Goal: Task Accomplishment & Management: Complete application form

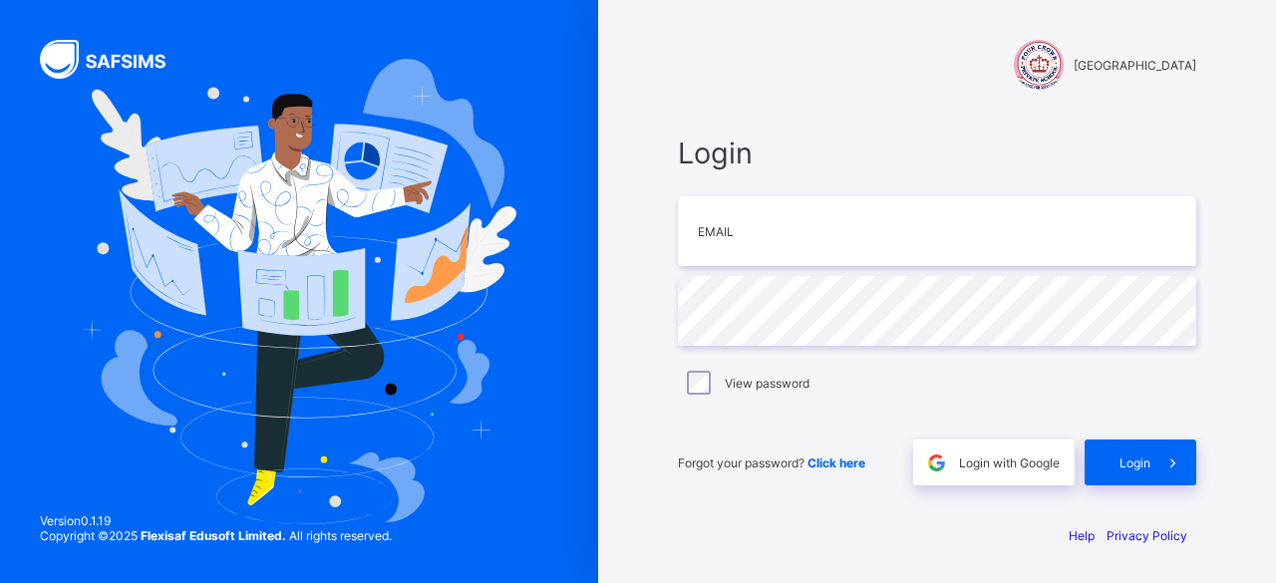
click at [808, 160] on span "Login" at bounding box center [937, 153] width 519 height 35
click at [1000, 464] on span "Login with Google" at bounding box center [1009, 463] width 101 height 15
drag, startPoint x: 1124, startPoint y: 346, endPoint x: 626, endPoint y: 243, distance: 508.1
click at [626, 243] on div "Four Crown Private School Login Email Password View password Forgot your passwo…" at bounding box center [937, 291] width 678 height 583
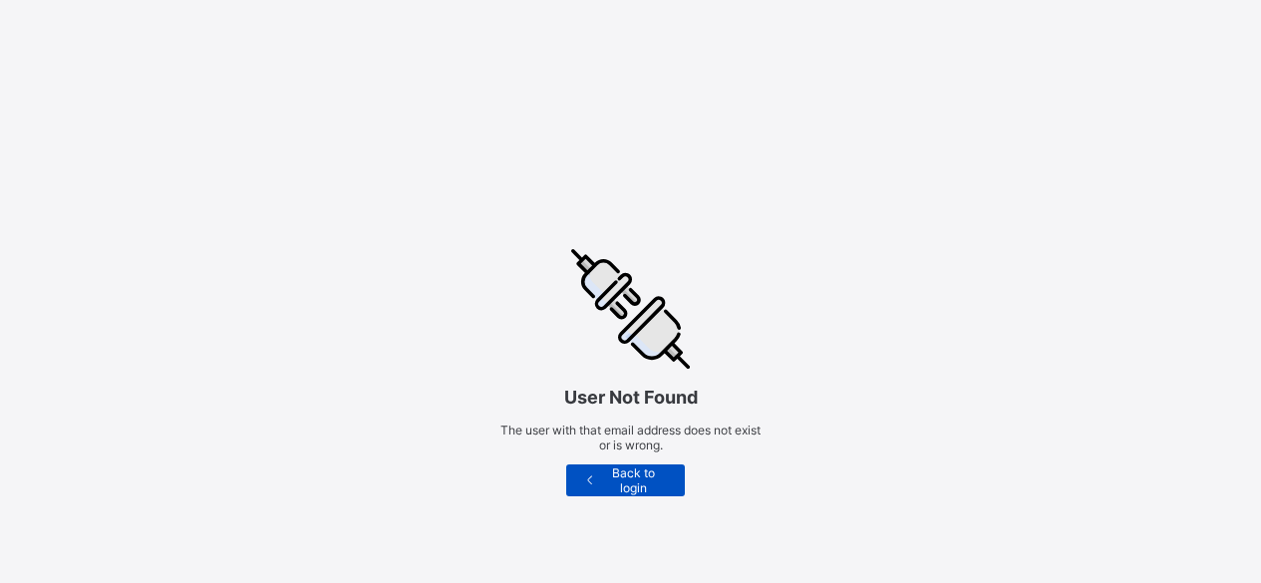
click at [592, 484] on icon at bounding box center [589, 480] width 17 height 15
